Goal: Find contact information: Find contact information

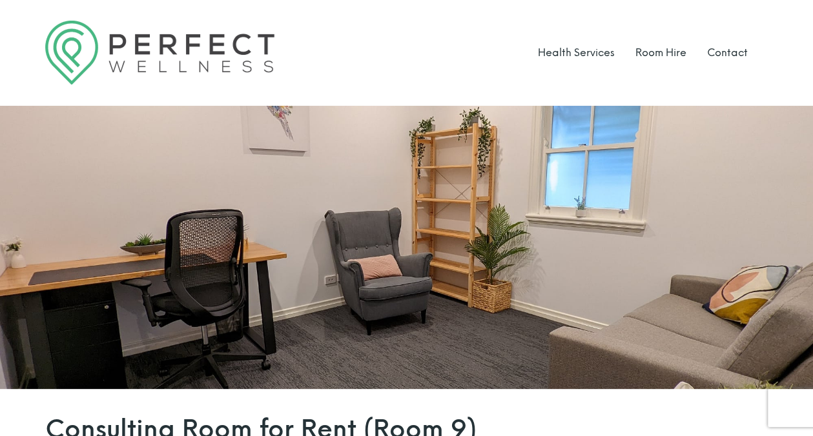
click at [717, 59] on li "Contact" at bounding box center [727, 53] width 41 height 64
click at [717, 57] on link "Contact" at bounding box center [727, 52] width 41 height 12
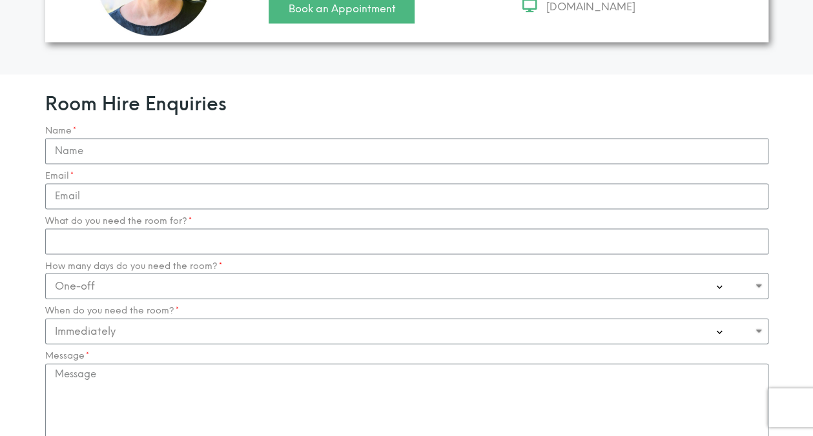
scroll to position [1227, 0]
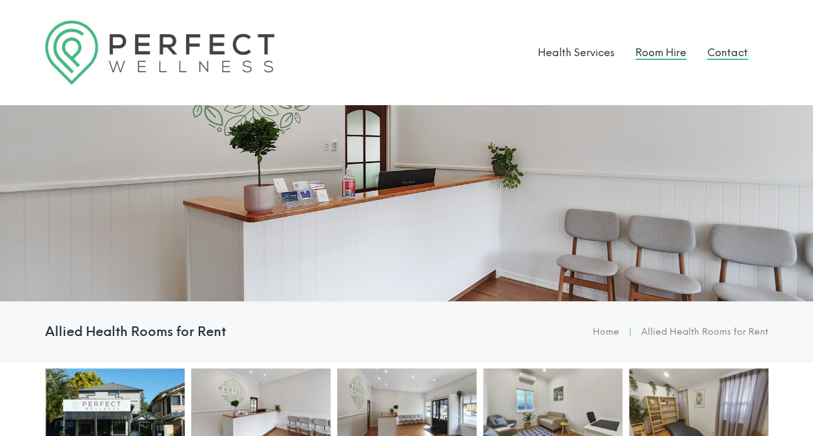
click at [715, 50] on link "Contact" at bounding box center [727, 52] width 41 height 12
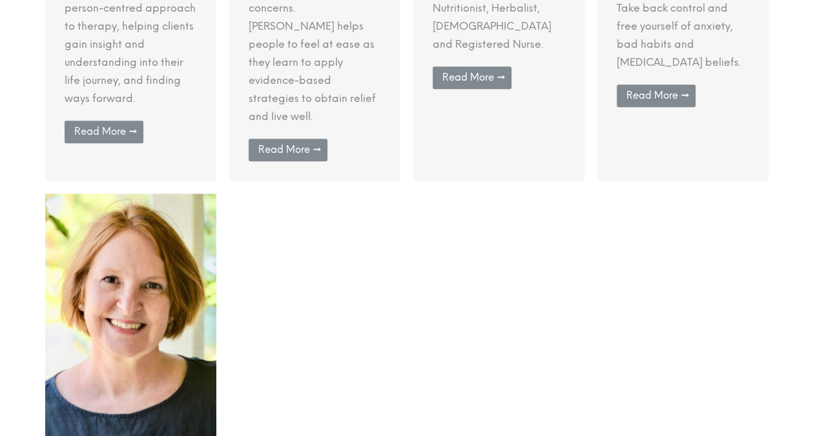
scroll to position [969, 0]
